Goal: Obtain resource: Download file/media

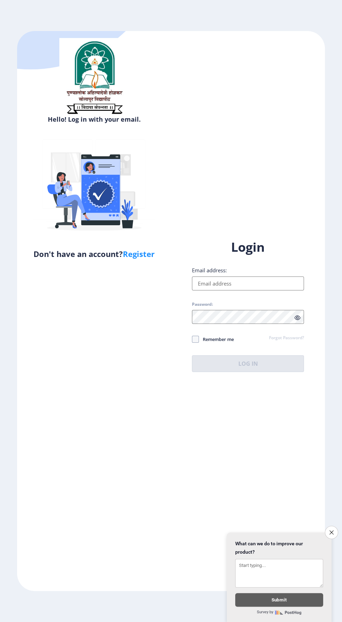
click at [254, 291] on input "Email address:" at bounding box center [248, 284] width 112 height 14
type input "[EMAIL_ADDRESS][DOMAIN_NAME]"
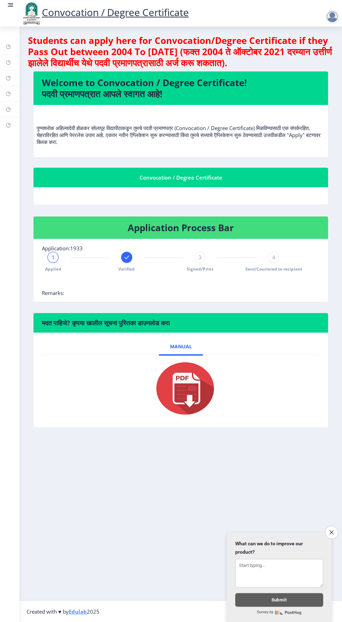
click at [282, 268] on span "Sent/Couriered to recipient" at bounding box center [273, 269] width 57 height 6
click at [277, 268] on span "Sent/Couriered to recipient" at bounding box center [273, 269] width 57 height 6
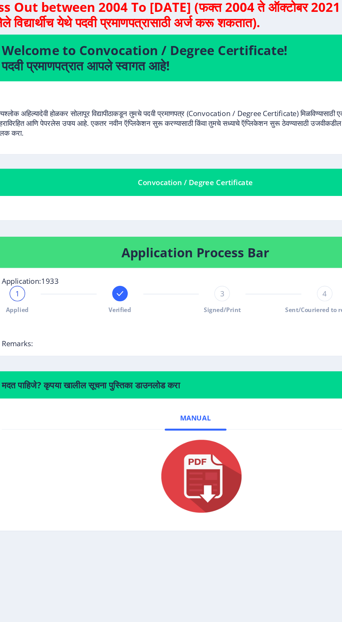
click at [262, 270] on span "Sent/Couriered to recipient" at bounding box center [273, 269] width 57 height 6
click at [205, 271] on span "Signed/Print" at bounding box center [200, 269] width 27 height 6
click at [202, 268] on span "Signed/Print" at bounding box center [200, 269] width 27 height 6
click at [267, 271] on span "Sent/Couriered to recipient" at bounding box center [273, 269] width 57 height 6
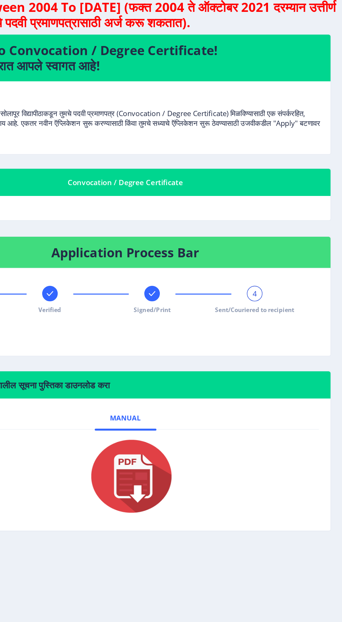
click at [281, 266] on span "Sent/Couriered to recipient" at bounding box center [273, 269] width 57 height 6
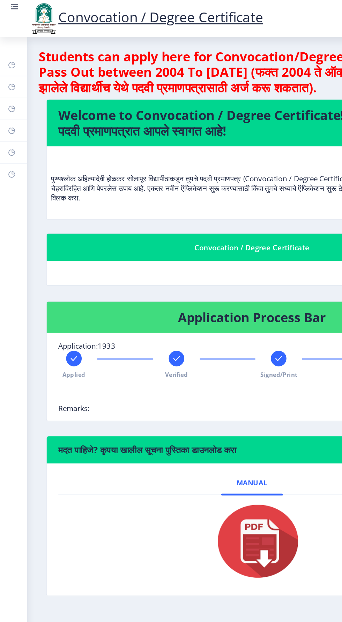
click at [11, 12] on link at bounding box center [10, 13] width 7 height 24
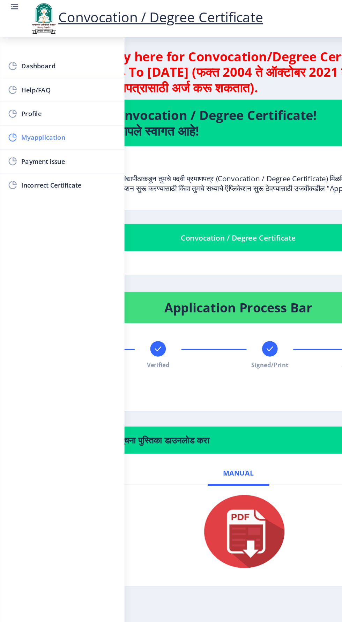
click at [40, 98] on span "Myapplication" at bounding box center [49, 99] width 68 height 8
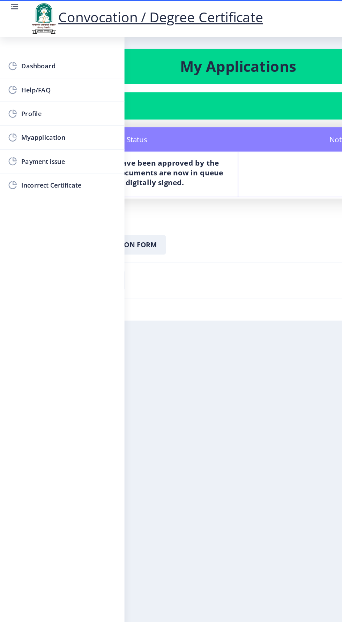
click at [10, 8] on rect at bounding box center [10, 4] width 7 height 7
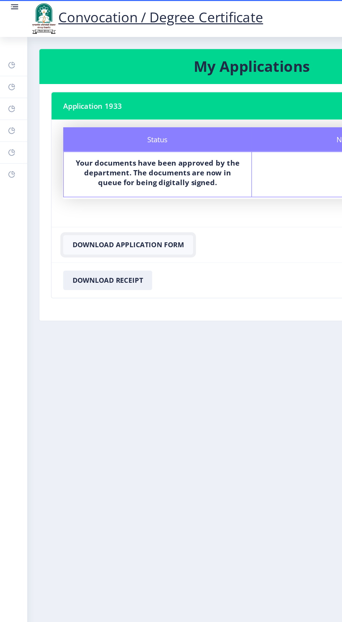
click at [100, 176] on button "Download Application Form" at bounding box center [91, 176] width 93 height 14
click at [117, 173] on button "Download Application Form" at bounding box center [91, 176] width 93 height 14
click at [87, 199] on button "Download Receipt" at bounding box center [77, 201] width 64 height 14
click at [90, 201] on button "Download Receipt" at bounding box center [77, 201] width 64 height 14
click at [115, 174] on button "Download Application Form" at bounding box center [91, 176] width 93 height 14
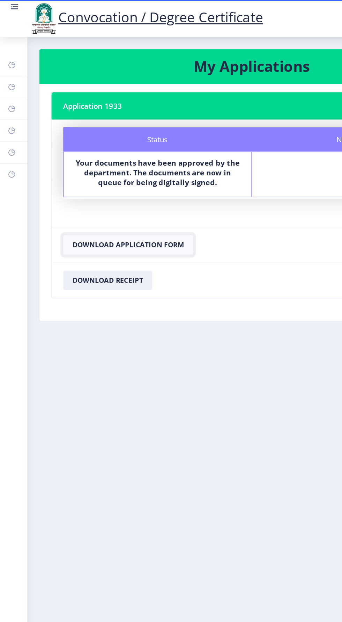
click at [109, 176] on button "Download Application Form" at bounding box center [91, 176] width 93 height 14
click at [99, 174] on button "Download Application Form" at bounding box center [91, 176] width 93 height 14
click at [105, 174] on button "Download Application Form" at bounding box center [91, 176] width 93 height 14
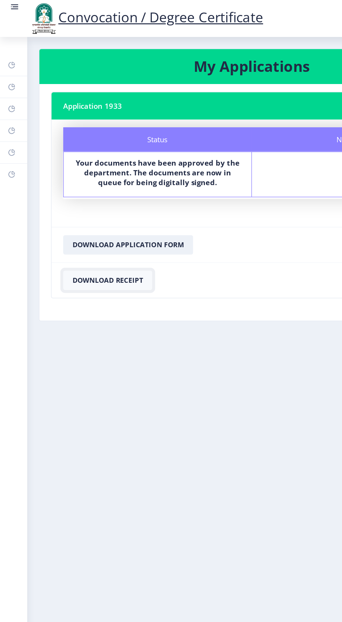
click at [86, 197] on button "Download Receipt" at bounding box center [77, 201] width 64 height 14
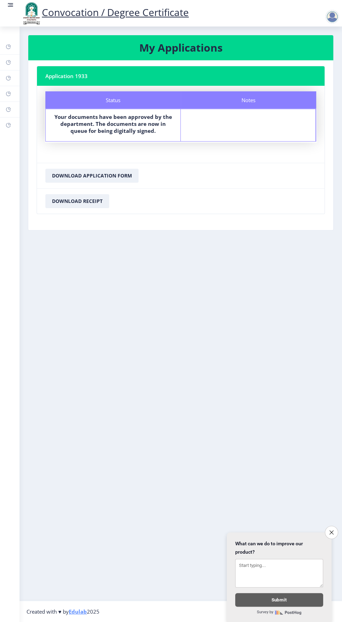
click at [140, 250] on nb-layout-column "My Applications Application 1933 Status Notes Status Your documents have been a…" at bounding box center [181, 314] width 322 height 575
click at [135, 179] on button "Download Application Form" at bounding box center [91, 176] width 93 height 14
click at [330, 533] on icon "Close survey" at bounding box center [331, 532] width 5 height 5
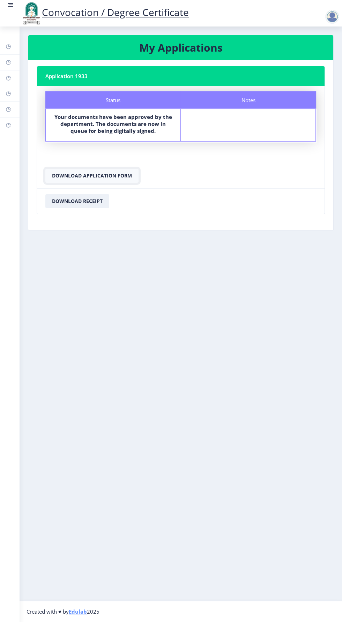
click at [105, 177] on button "Download Application Form" at bounding box center [91, 176] width 93 height 14
click at [332, 17] on div at bounding box center [332, 17] width 14 height 14
click at [321, 54] on span "Log out" at bounding box center [314, 54] width 45 height 8
